Goal: Information Seeking & Learning: Get advice/opinions

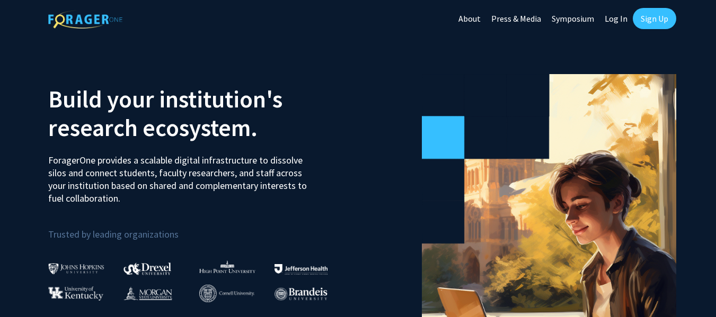
click at [651, 16] on link "Sign Up" at bounding box center [654, 18] width 43 height 21
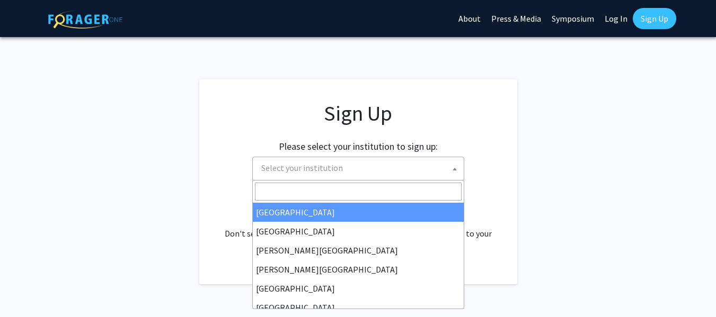
click at [343, 170] on span "Select your institution" at bounding box center [360, 168] width 207 height 22
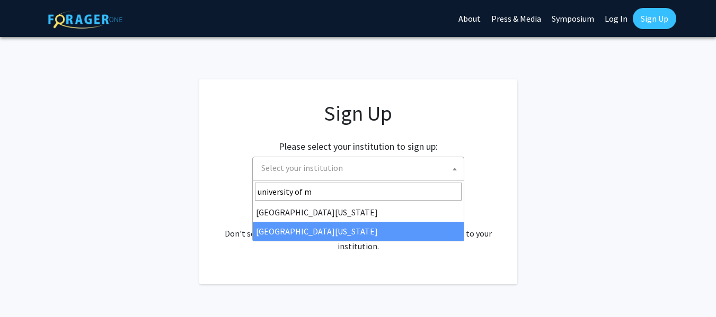
type input "university of m"
select select "33"
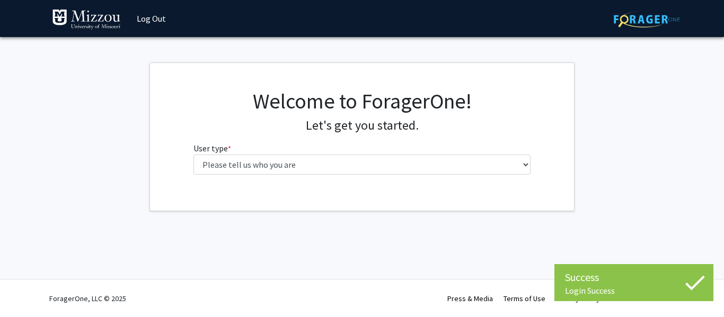
click at [391, 150] on fg-select "User type * required Please tell us who you are Undergraduate Student Master's …" at bounding box center [362, 158] width 338 height 33
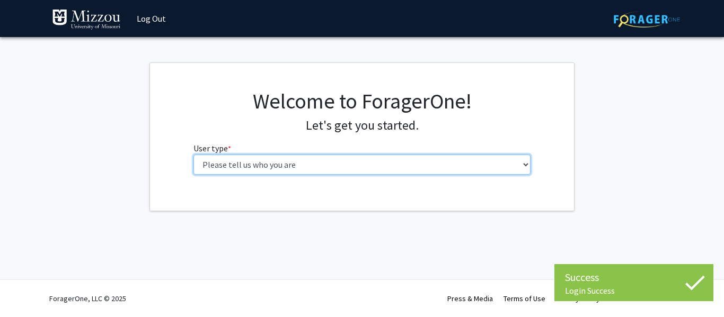
click at [398, 164] on select "Please tell us who you are Undergraduate Student Master's Student Doctoral Cand…" at bounding box center [362, 165] width 338 height 20
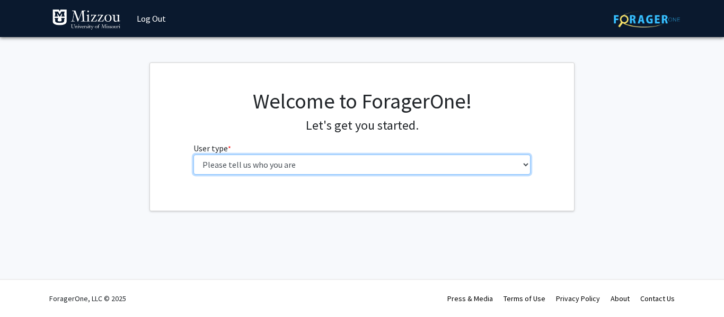
select select "1: undergrad"
click at [193, 155] on select "Please tell us who you are Undergraduate Student Master's Student Doctoral Cand…" at bounding box center [362, 165] width 338 height 20
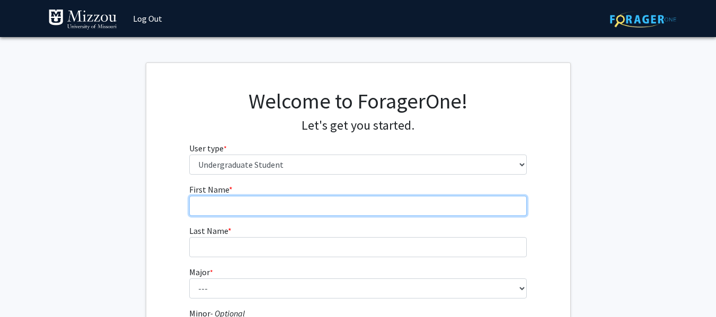
click at [339, 203] on input "First Name * required" at bounding box center [358, 206] width 338 height 20
type input "Maiya"
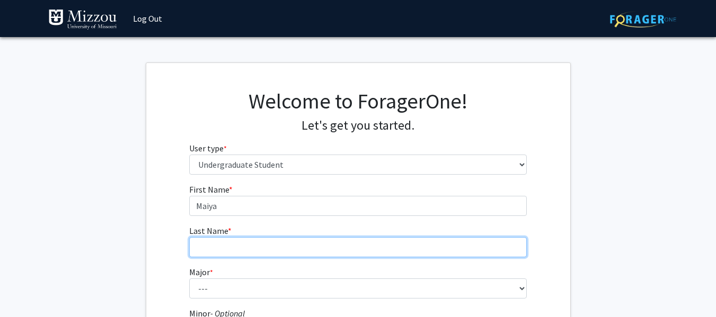
click at [261, 248] on input "Last Name * required" at bounding box center [358, 247] width 338 height 20
type input "Cote"
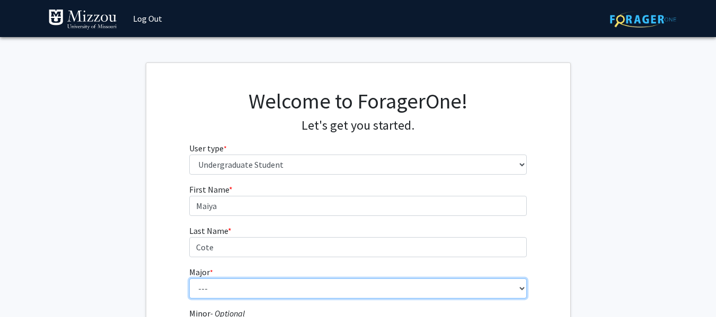
click at [227, 288] on select "--- Agribusiness Management Agricultural Education Agricultural Education: Comm…" at bounding box center [358, 289] width 338 height 20
click at [268, 295] on select "--- Agribusiness Management Agricultural Education Agricultural Education: Comm…" at bounding box center [358, 289] width 338 height 20
click at [267, 291] on select "--- Agribusiness Management Agricultural Education Agricultural Education: Comm…" at bounding box center [358, 289] width 338 height 20
click at [189, 279] on select "--- Agribusiness Management Agricultural Education Agricultural Education: Comm…" at bounding box center [358, 289] width 338 height 20
click at [292, 290] on select "--- Agribusiness Management Agricultural Education Agricultural Education: Comm…" at bounding box center [358, 289] width 338 height 20
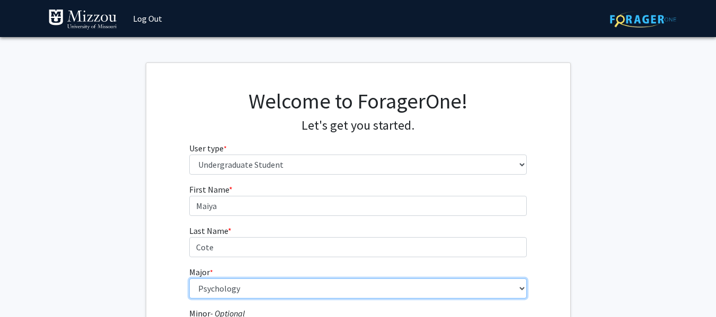
click at [189, 279] on select "--- Agribusiness Management Agricultural Education Agricultural Education: Comm…" at bounding box center [358, 289] width 338 height 20
select select "135: 2628"
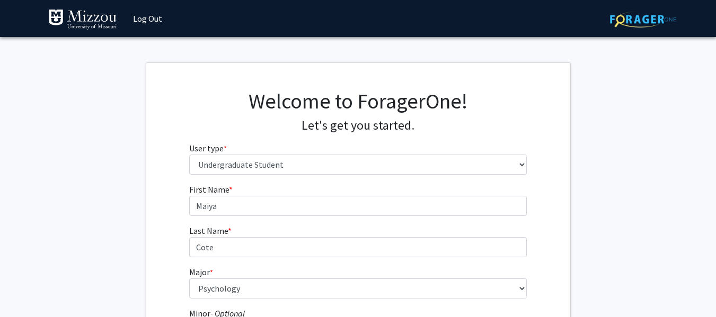
click at [644, 227] on fg-get-started "Welcome to ForagerOne! Let's get you started. User type * required Please tell …" at bounding box center [358, 270] width 716 height 415
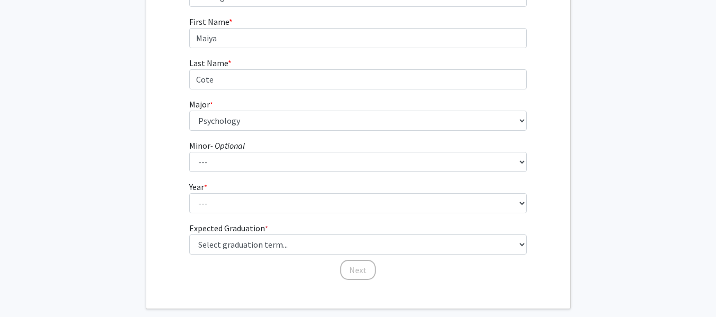
scroll to position [173, 0]
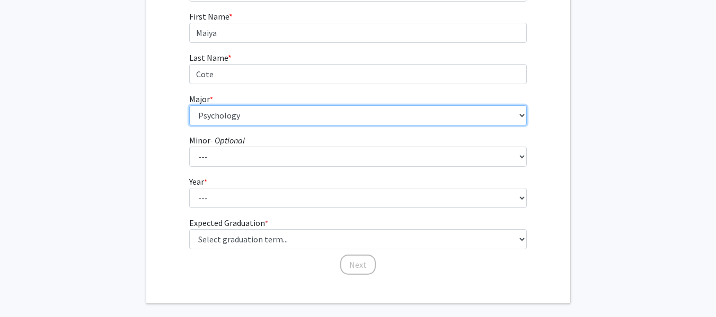
click at [426, 117] on select "--- Agribusiness Management Agricultural Education Agricultural Education: Comm…" at bounding box center [358, 115] width 338 height 20
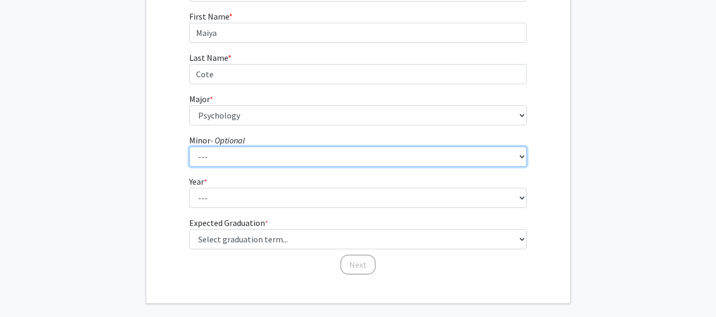
click at [320, 163] on select "--- Accountancy Aerospace Engineering Aerospace Studies Agribusiness Management…" at bounding box center [358, 157] width 338 height 20
select select "9: 1965"
click at [189, 147] on select "--- Accountancy Aerospace Engineering Aerospace Studies Agribusiness Management…" at bounding box center [358, 157] width 338 height 20
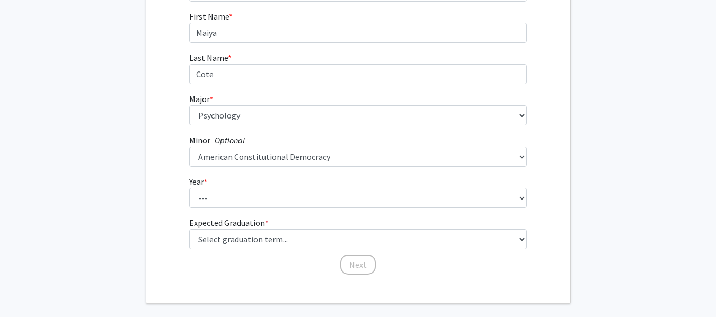
click at [254, 208] on form "First Name * required [PERSON_NAME] Last Name * required [PERSON_NAME] Major * …" at bounding box center [358, 137] width 338 height 255
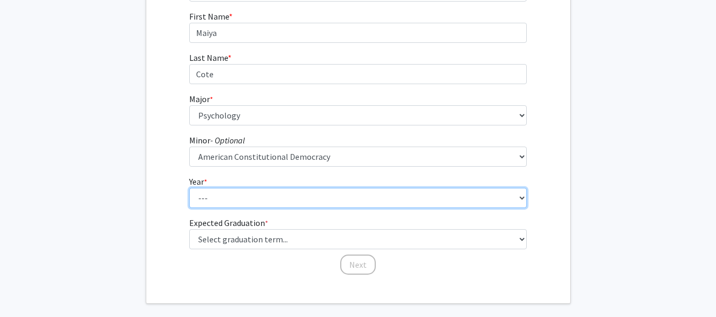
click at [252, 204] on select "--- First-year Sophomore Junior Senior Postbaccalaureate Certificate" at bounding box center [358, 198] width 338 height 20
select select "2: sophomore"
click at [189, 188] on select "--- First-year Sophomore Junior Senior Postbaccalaureate Certificate" at bounding box center [358, 198] width 338 height 20
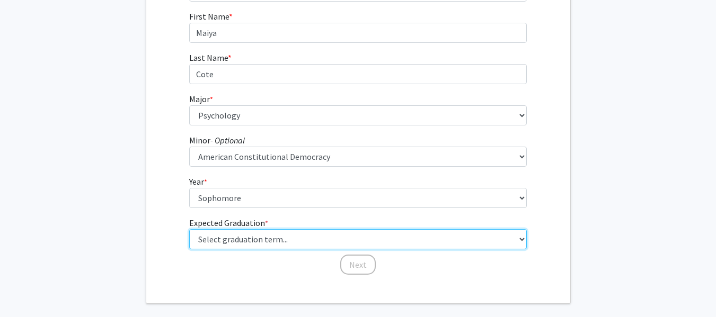
click at [306, 247] on select "Select graduation term... Spring 2025 Summer 2025 Fall 2025 Winter 2025 Spring …" at bounding box center [358, 239] width 338 height 20
click at [321, 246] on select "Select graduation term... Spring 2025 Summer 2025 Fall 2025 Winter 2025 Spring …" at bounding box center [358, 239] width 338 height 20
click at [242, 244] on select "Select graduation term... Spring 2025 Summer 2025 Fall 2025 Winter 2025 Spring …" at bounding box center [358, 239] width 338 height 20
select select "9: spring_2027"
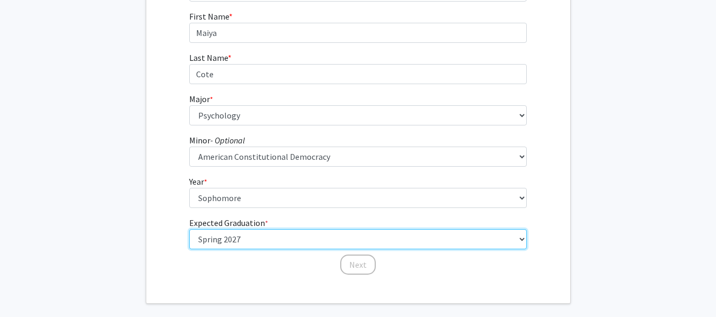
click at [189, 229] on select "Select graduation term... Spring 2025 Summer 2025 Fall 2025 Winter 2025 Spring …" at bounding box center [358, 239] width 338 height 20
click at [258, 244] on select "Select graduation term... Spring 2025 Summer 2025 Fall 2025 Winter 2025 Spring …" at bounding box center [358, 239] width 338 height 20
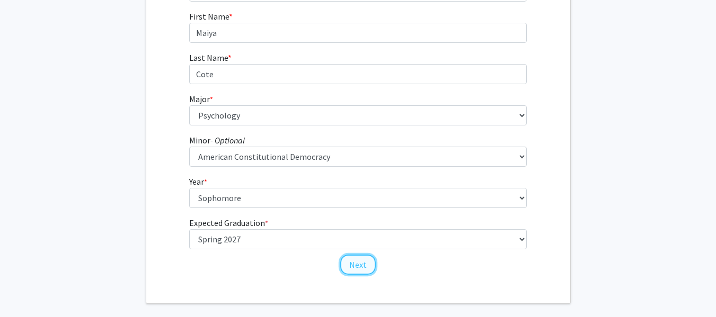
click at [366, 264] on button "Next" at bounding box center [358, 265] width 36 height 20
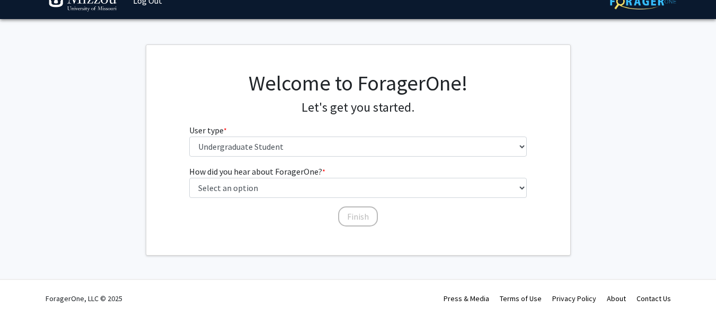
scroll to position [18, 0]
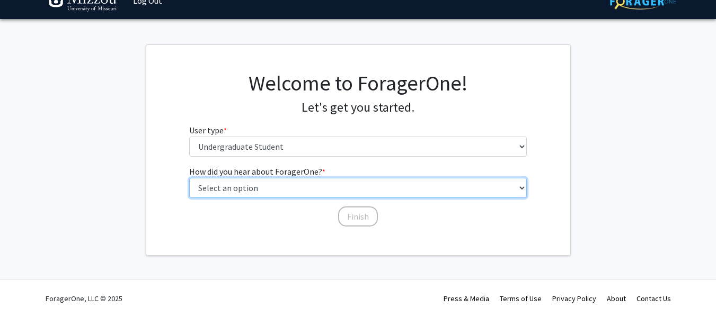
click at [342, 189] on select "Select an option Peer/student recommendation Faculty/staff recommendation Unive…" at bounding box center [358, 188] width 338 height 20
select select "2: faculty_recommendation"
click at [189, 178] on select "Select an option Peer/student recommendation Faculty/staff recommendation Unive…" at bounding box center [358, 188] width 338 height 20
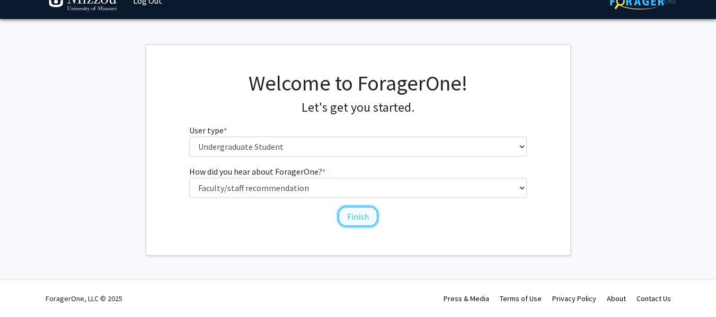
click at [365, 216] on button "Finish" at bounding box center [358, 217] width 40 height 20
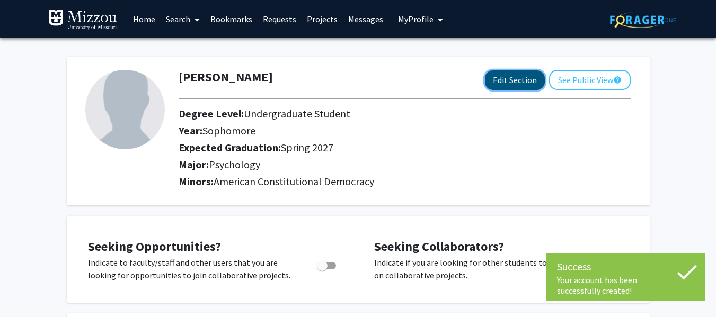
click at [530, 83] on button "Edit Section" at bounding box center [515, 80] width 60 height 20
select select "sophomore"
select select "37: spring_2027"
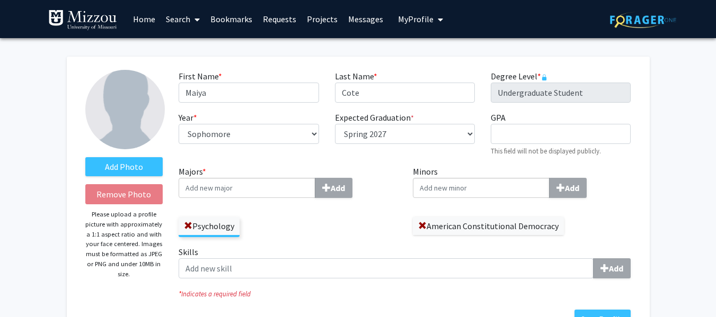
click at [295, 188] on input "Majors * Add" at bounding box center [247, 188] width 137 height 20
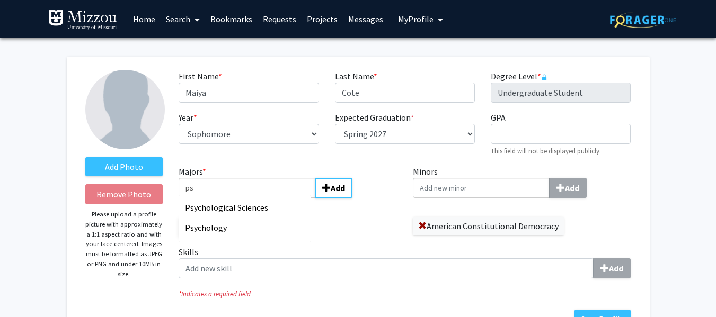
type input "p"
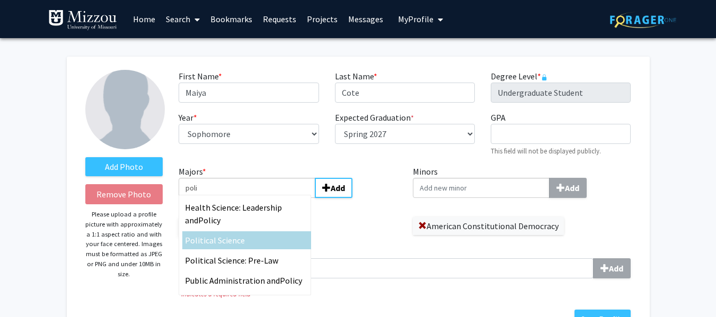
type input "poli"
click at [253, 249] on div "Poli tical Science" at bounding box center [246, 241] width 129 height 18
click at [253, 198] on input "poli" at bounding box center [247, 188] width 137 height 20
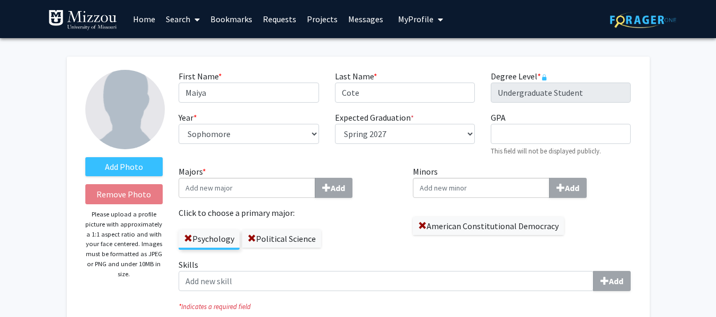
click at [464, 189] on input "Minors Add" at bounding box center [481, 188] width 137 height 20
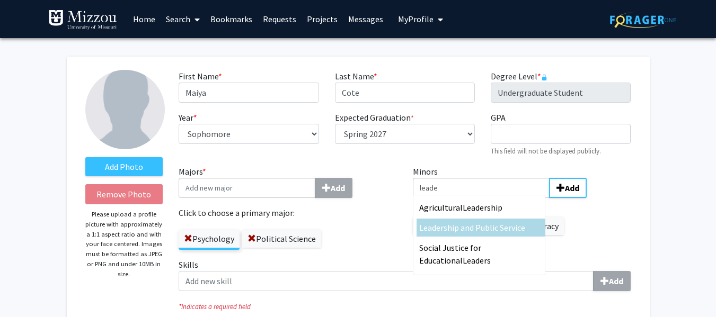
type input "leade"
click at [475, 233] on span "rship and Public Service" at bounding box center [482, 228] width 85 height 11
click at [475, 198] on input "leade" at bounding box center [481, 188] width 137 height 20
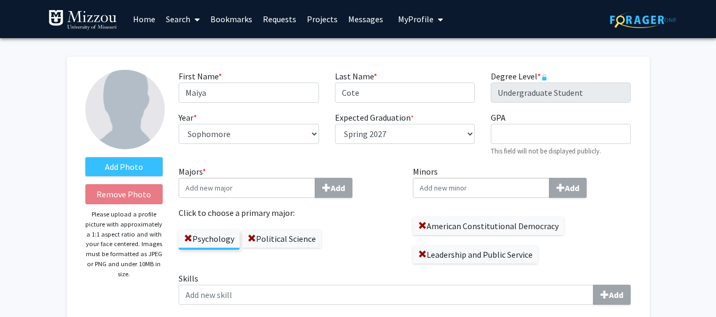
scroll to position [8, 0]
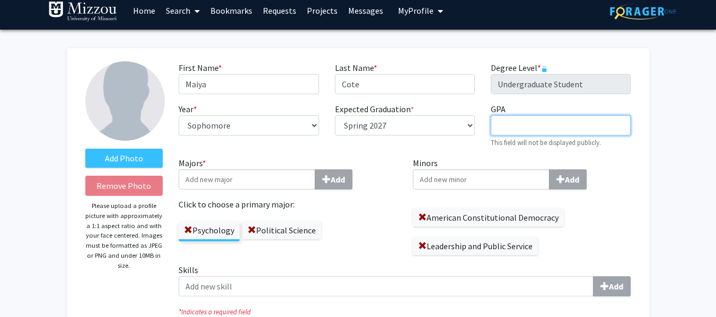
click at [531, 132] on input "GPA required" at bounding box center [561, 126] width 140 height 20
type input "3.94"
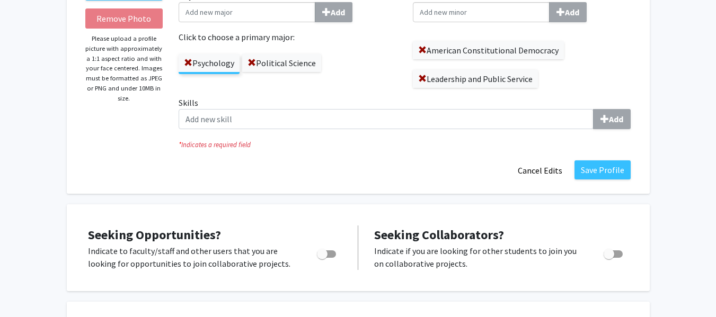
scroll to position [178, 0]
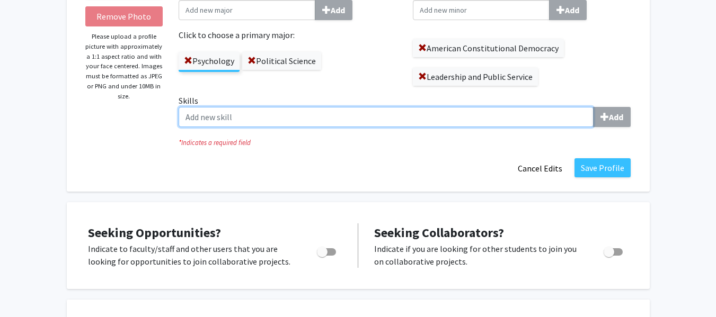
click at [527, 119] on input "Skills Add" at bounding box center [386, 117] width 415 height 20
click at [539, 118] on input "Skills Add" at bounding box center [386, 117] width 415 height 20
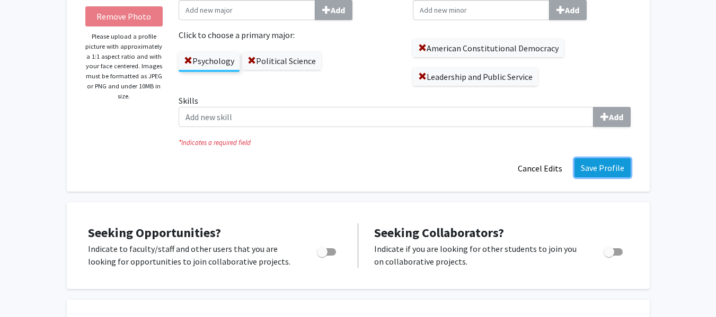
click at [601, 171] on button "Save Profile" at bounding box center [602, 167] width 56 height 19
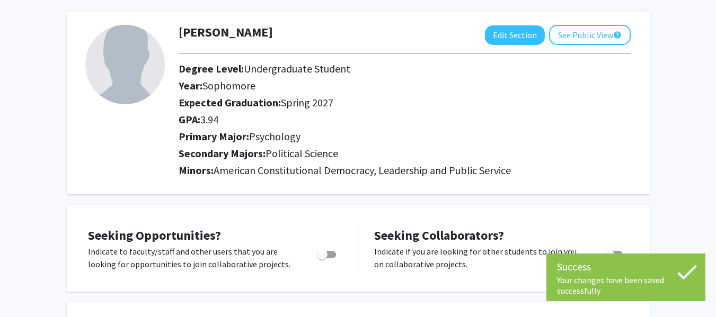
scroll to position [0, 0]
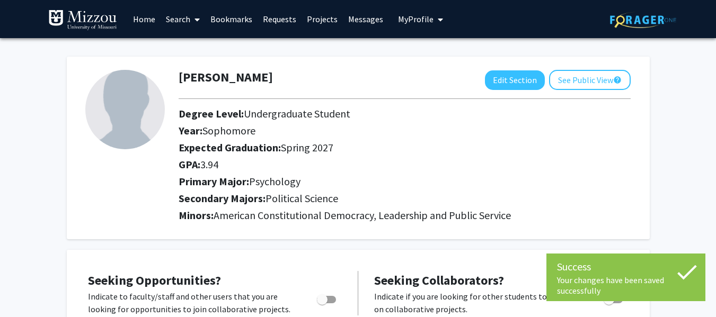
click at [146, 24] on link "Home" at bounding box center [144, 19] width 33 height 37
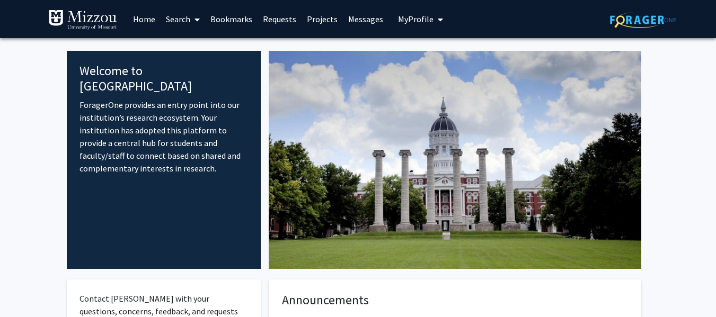
click at [178, 18] on link "Search" at bounding box center [183, 19] width 45 height 37
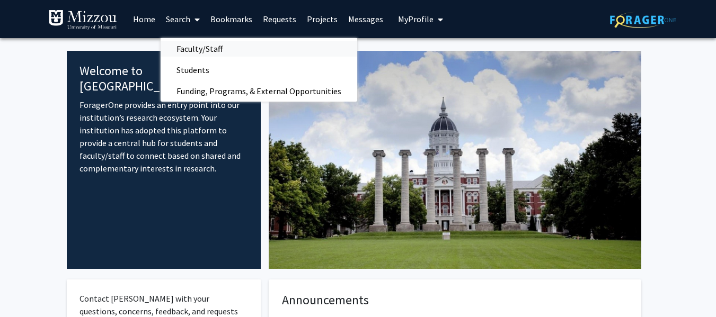
click at [197, 49] on span "Faculty/Staff" at bounding box center [200, 48] width 78 height 21
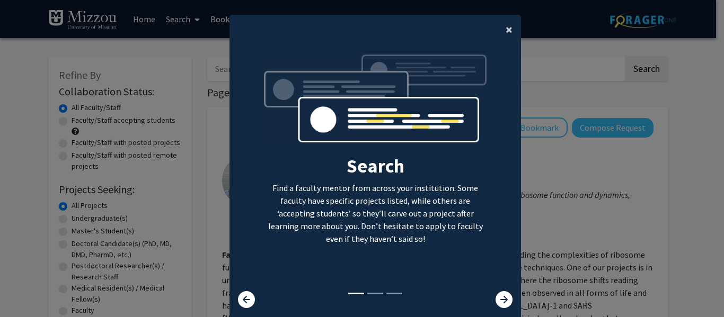
click at [497, 32] on button "×" at bounding box center [509, 30] width 24 height 30
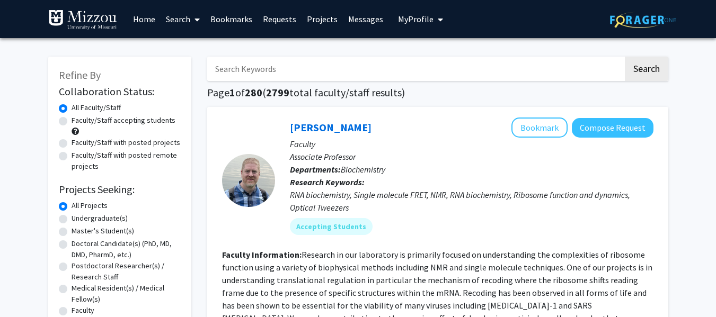
click at [414, 74] on input "Search Keywords" at bounding box center [415, 69] width 416 height 24
click at [414, 74] on input "p" at bounding box center [415, 69] width 416 height 24
type input "psychology"
click at [625, 57] on button "Search" at bounding box center [646, 69] width 43 height 24
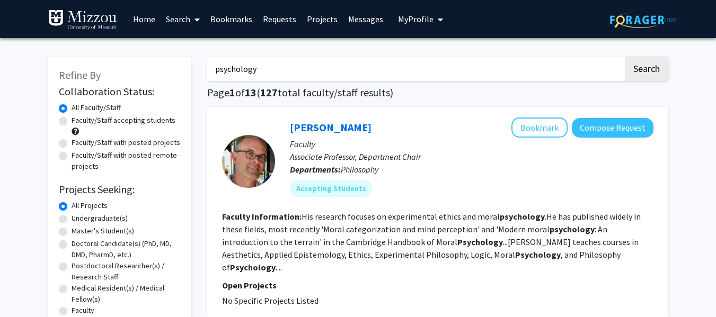
click at [445, 120] on div "[PERSON_NAME] Bookmark Compose Request" at bounding box center [472, 128] width 364 height 20
click at [169, 119] on label "Faculty/Staff accepting students" at bounding box center [124, 120] width 104 height 11
click at [78, 119] on input "Faculty/Staff accepting students" at bounding box center [75, 118] width 7 height 7
radio input "true"
click at [163, 139] on label "Faculty/Staff with posted projects" at bounding box center [126, 142] width 109 height 11
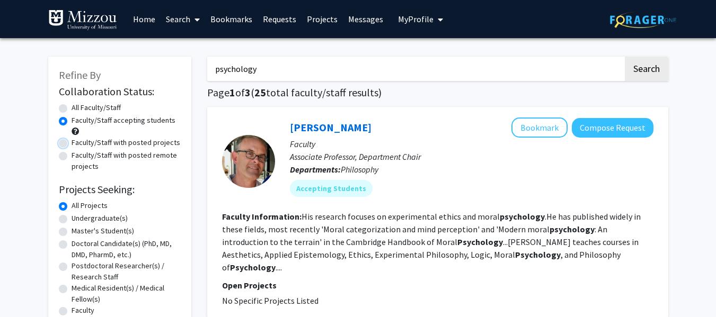
click at [78, 139] on input "Faculty/Staff with posted projects" at bounding box center [75, 140] width 7 height 7
radio input "true"
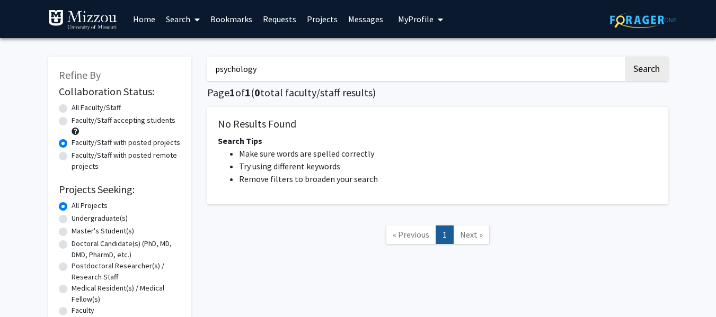
click at [142, 121] on label "Faculty/Staff accepting students" at bounding box center [124, 120] width 104 height 11
click at [78, 121] on input "Faculty/Staff accepting students" at bounding box center [75, 118] width 7 height 7
radio input "true"
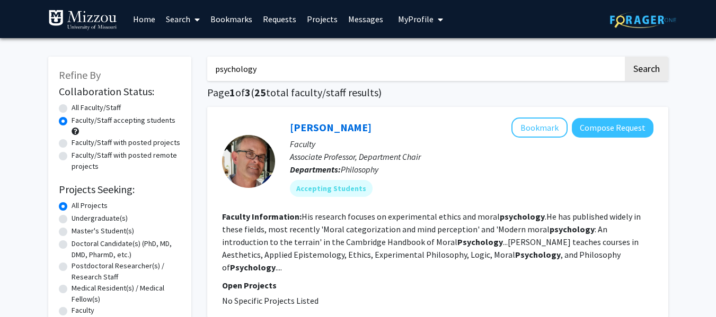
click at [168, 105] on div "All Faculty/Staff" at bounding box center [120, 108] width 122 height 13
click at [155, 105] on div "All Faculty/Staff" at bounding box center [120, 108] width 122 height 13
click at [93, 109] on label "All Faculty/Staff" at bounding box center [96, 107] width 49 height 11
click at [78, 109] on input "All Faculty/Staff" at bounding box center [75, 105] width 7 height 7
radio input "true"
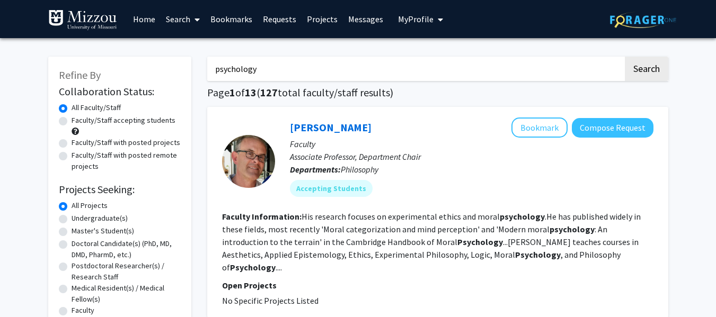
click at [158, 123] on label "Faculty/Staff accepting students" at bounding box center [124, 120] width 104 height 11
click at [78, 122] on input "Faculty/Staff accepting students" at bounding box center [75, 118] width 7 height 7
radio input "true"
click at [114, 104] on label "All Faculty/Staff" at bounding box center [96, 107] width 49 height 11
click at [78, 104] on input "All Faculty/Staff" at bounding box center [75, 105] width 7 height 7
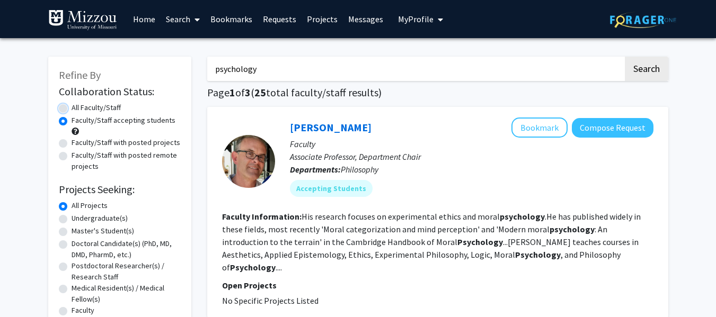
radio input "true"
click at [289, 64] on input "psychology" at bounding box center [415, 69] width 416 height 24
type input "political science"
click at [625, 57] on button "Search" at bounding box center [646, 69] width 43 height 24
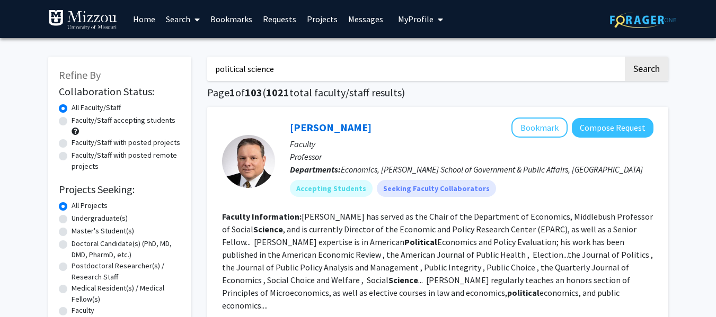
click at [129, 146] on label "Faculty/Staff with posted projects" at bounding box center [126, 142] width 109 height 11
click at [78, 144] on input "Faculty/Staff with posted projects" at bounding box center [75, 140] width 7 height 7
radio input "true"
click at [72, 150] on input "Faculty/Staff with posted remote projects" at bounding box center [75, 153] width 7 height 7
radio input "true"
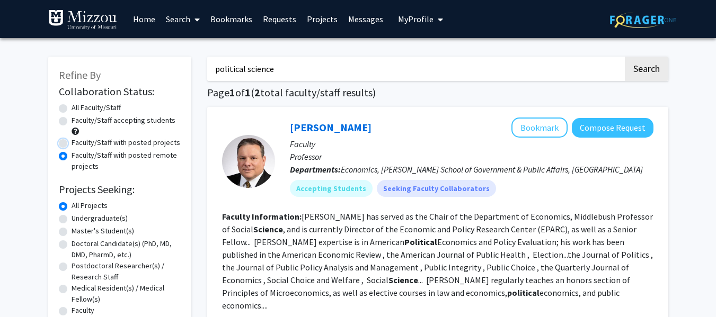
click at [72, 137] on input "Faculty/Staff with posted projects" at bounding box center [75, 140] width 7 height 7
radio input "true"
click at [463, 282] on fg-read-more "[PERSON_NAME] has served as the Chair of the Department of Economics, Middlebus…" at bounding box center [437, 261] width 431 height 100
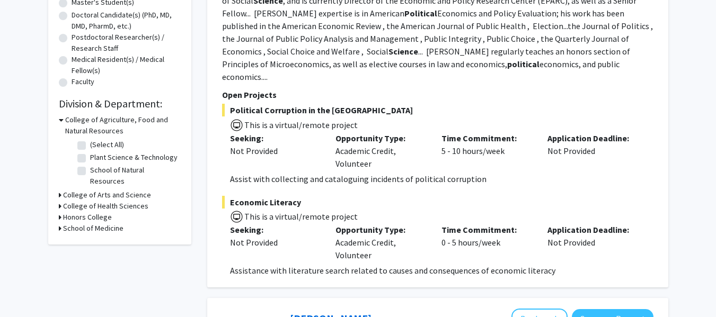
scroll to position [254, 0]
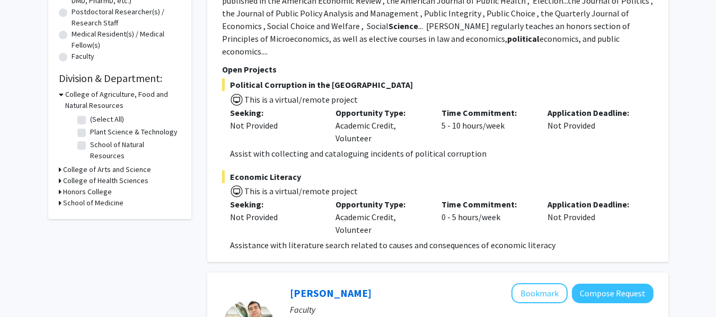
click at [483, 198] on p "Time Commitment:" at bounding box center [486, 204] width 90 height 13
click at [236, 93] on img at bounding box center [236, 99] width 13 height 13
click at [236, 63] on p "Open Projects" at bounding box center [437, 69] width 431 height 13
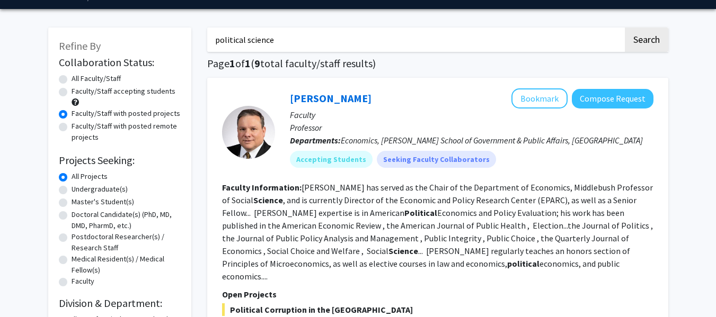
scroll to position [8, 0]
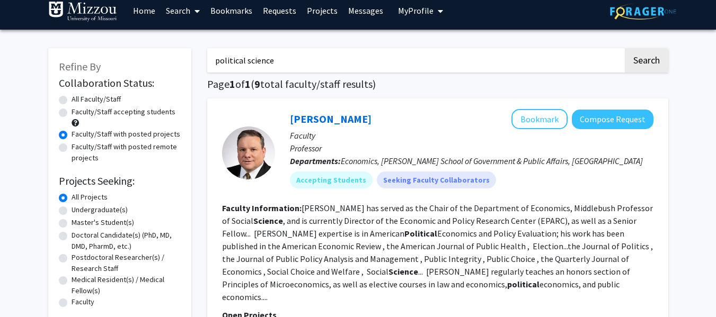
click at [269, 56] on input "political science" at bounding box center [415, 60] width 416 height 24
type input "political"
click at [625, 48] on button "Search" at bounding box center [646, 60] width 43 height 24
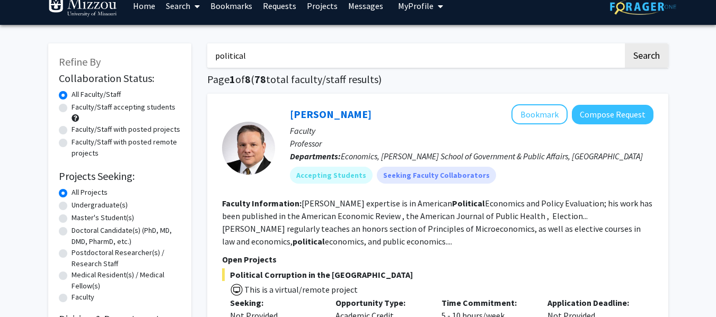
scroll to position [26, 0]
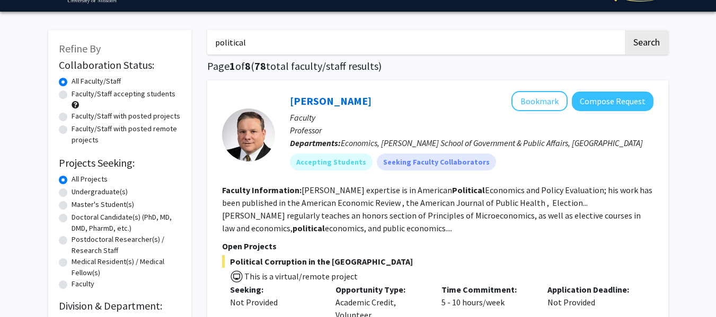
radio input "false"
radio input "true"
type input "political science"
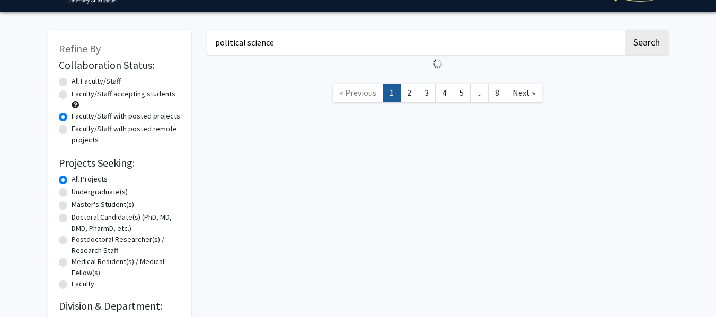
scroll to position [8, 0]
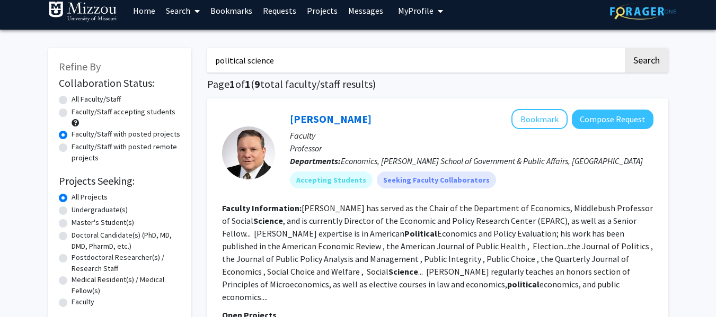
radio input "true"
type input "political"
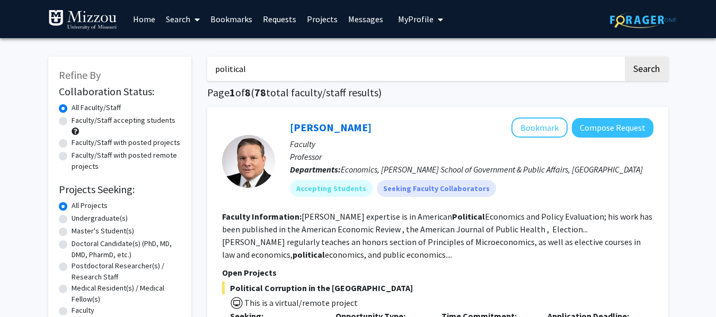
click at [127, 140] on label "Faculty/Staff with posted projects" at bounding box center [126, 142] width 109 height 11
click at [78, 140] on input "Faculty/Staff with posted projects" at bounding box center [75, 140] width 7 height 7
radio input "true"
radio input "false"
radio input "true"
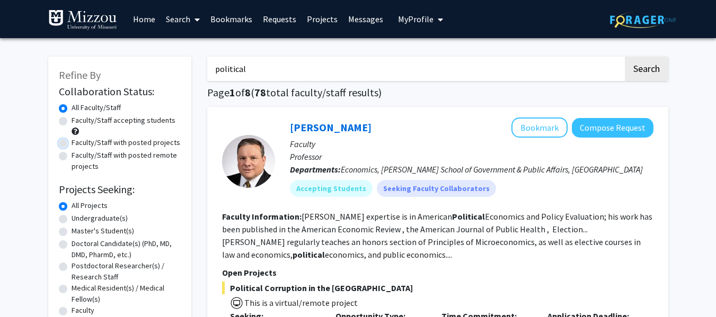
type input "political science"
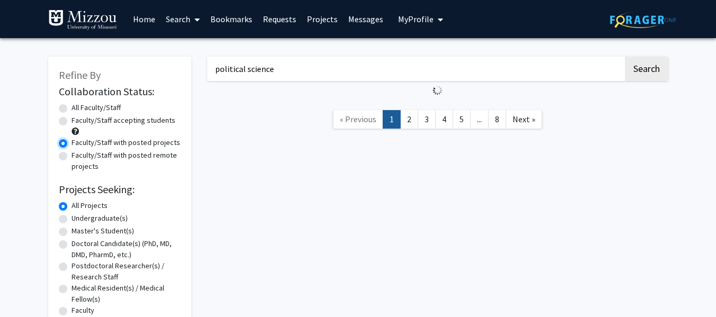
scroll to position [8, 0]
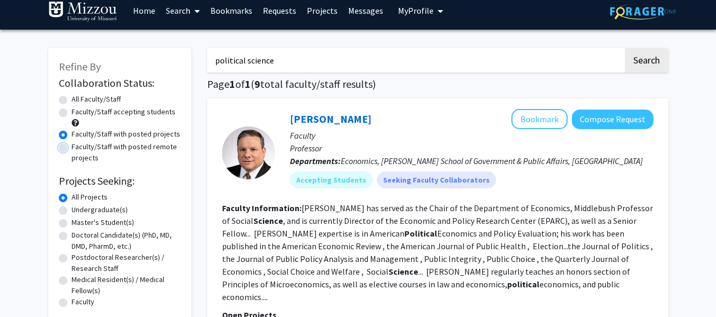
click at [72, 141] on input "Faculty/Staff with posted remote projects" at bounding box center [75, 144] width 7 height 7
radio input "true"
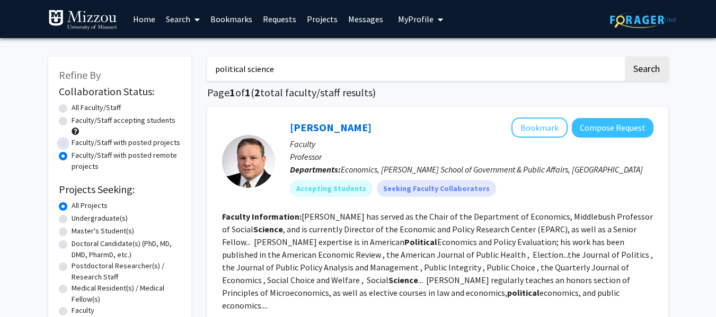
click at [72, 137] on input "Faculty/Staff with posted projects" at bounding box center [75, 140] width 7 height 7
radio input "true"
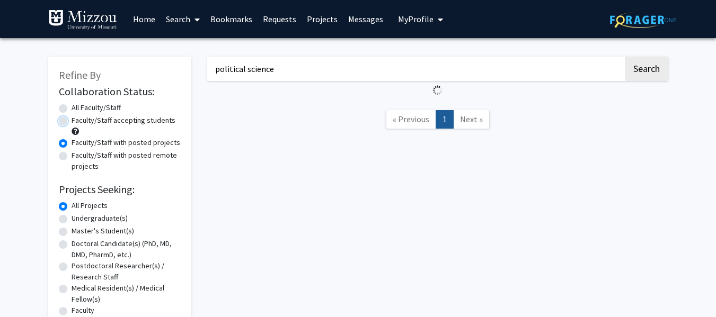
click at [72, 115] on input "Faculty/Staff accepting students" at bounding box center [75, 118] width 7 height 7
radio input "true"
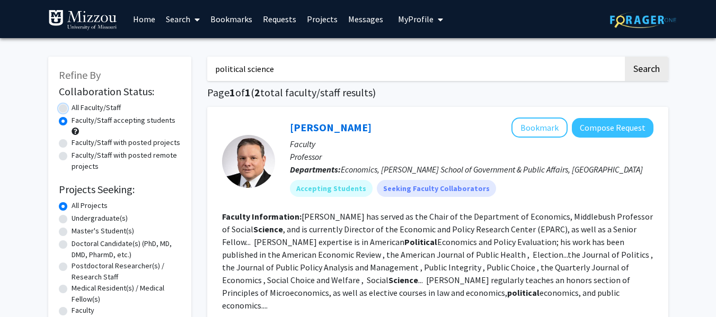
click at [72, 102] on input "All Faculty/Staff" at bounding box center [75, 105] width 7 height 7
radio input "true"
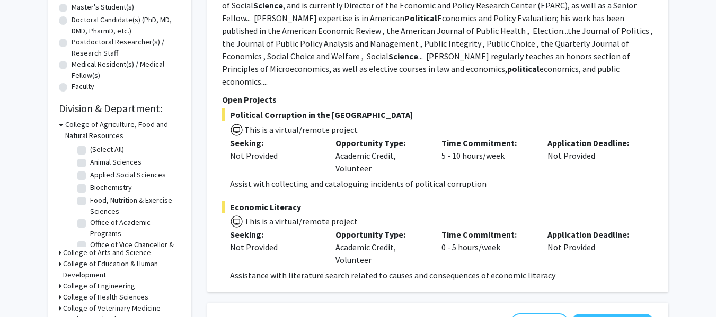
radio input "true"
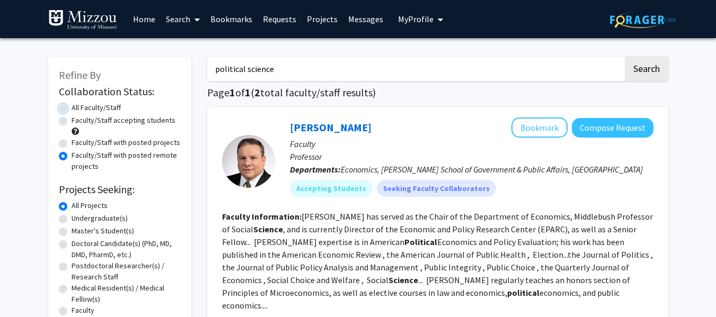
click at [72, 102] on input "All Faculty/Staff" at bounding box center [75, 105] width 7 height 7
radio input "true"
click at [131, 25] on link "Home" at bounding box center [144, 19] width 33 height 37
